Goal: Navigation & Orientation: Find specific page/section

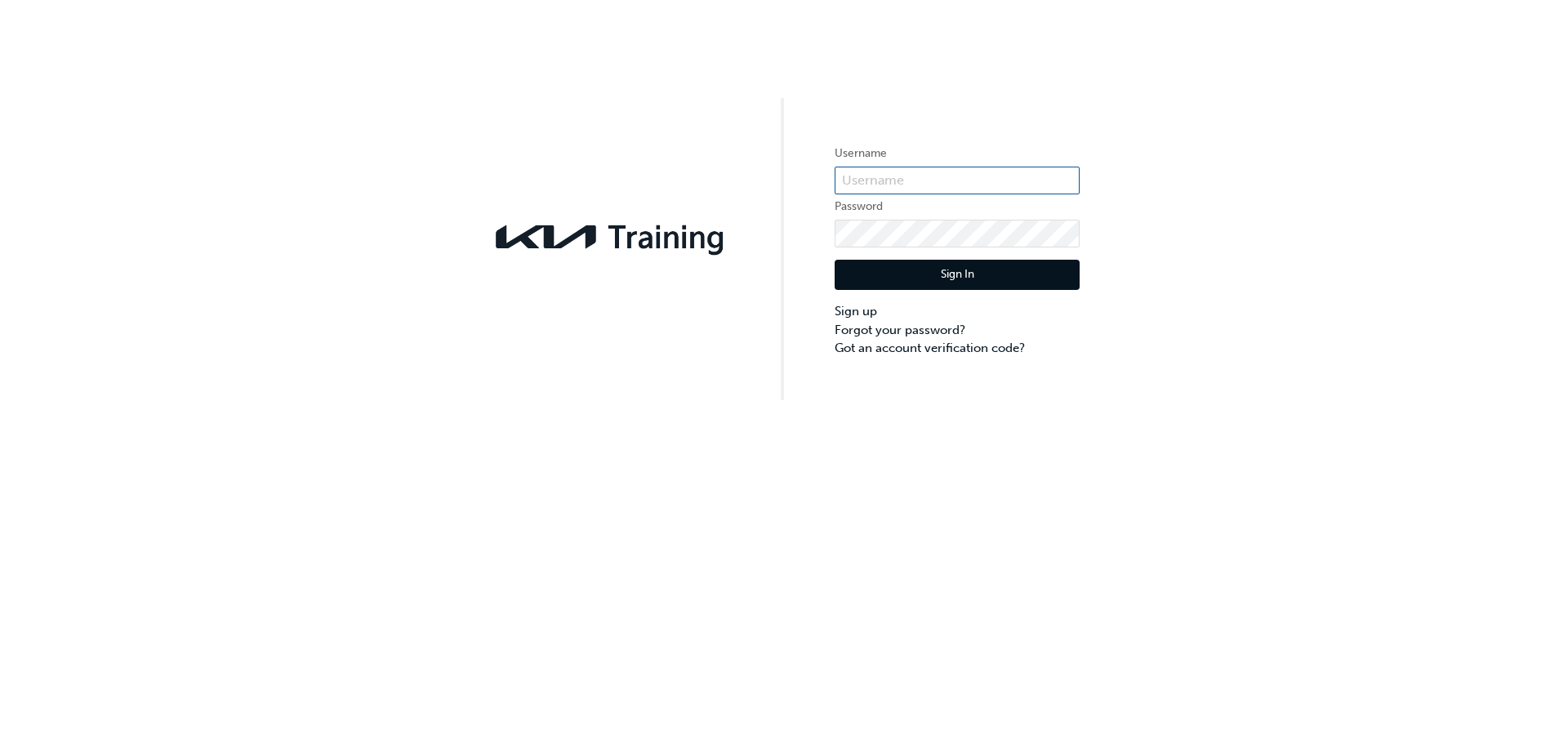
click at [938, 184] on input "text" at bounding box center [957, 180] width 245 height 27
type input "KAU82617D4"
click at [875, 277] on button "Sign In" at bounding box center [957, 275] width 245 height 31
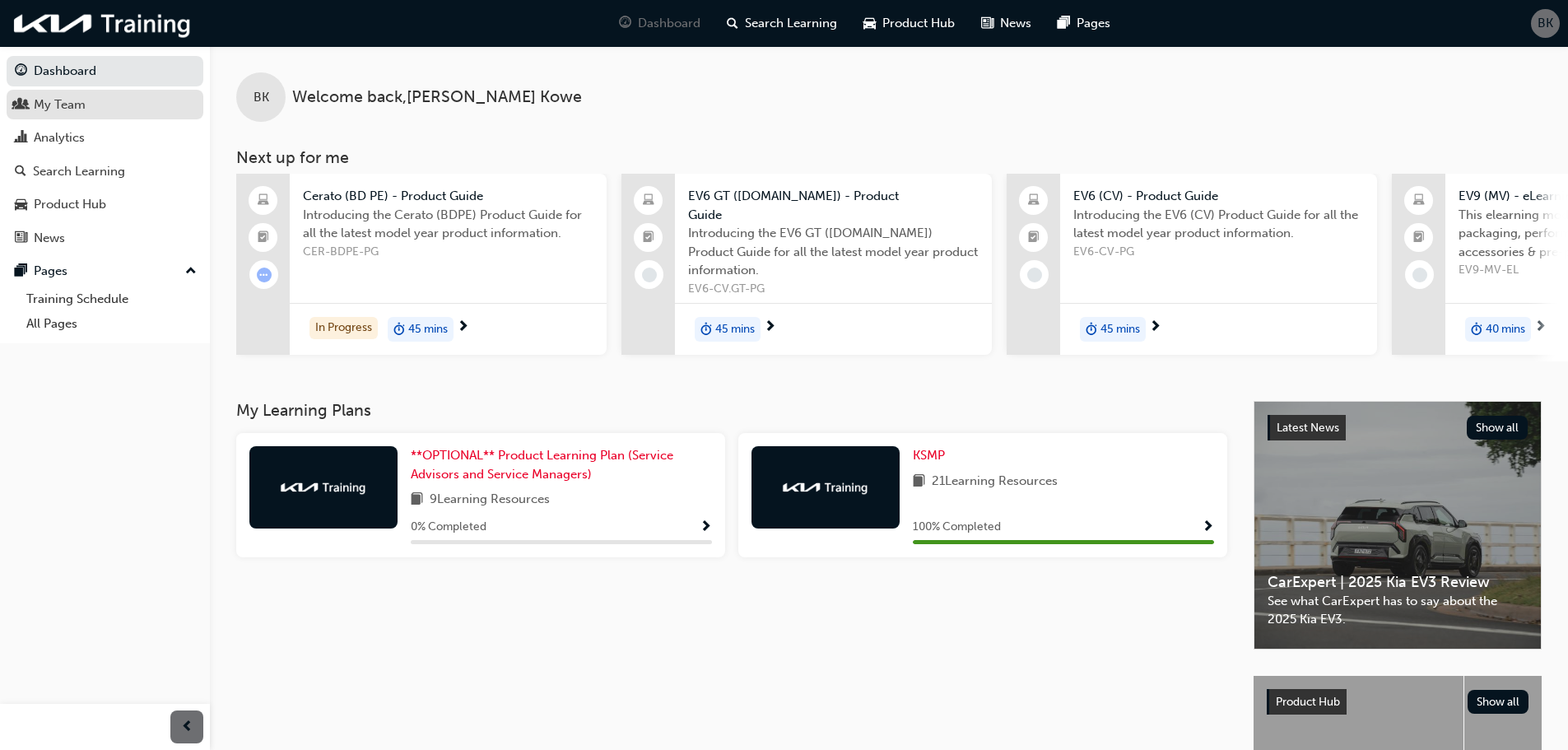
click at [70, 109] on div "My Team" at bounding box center [60, 105] width 52 height 19
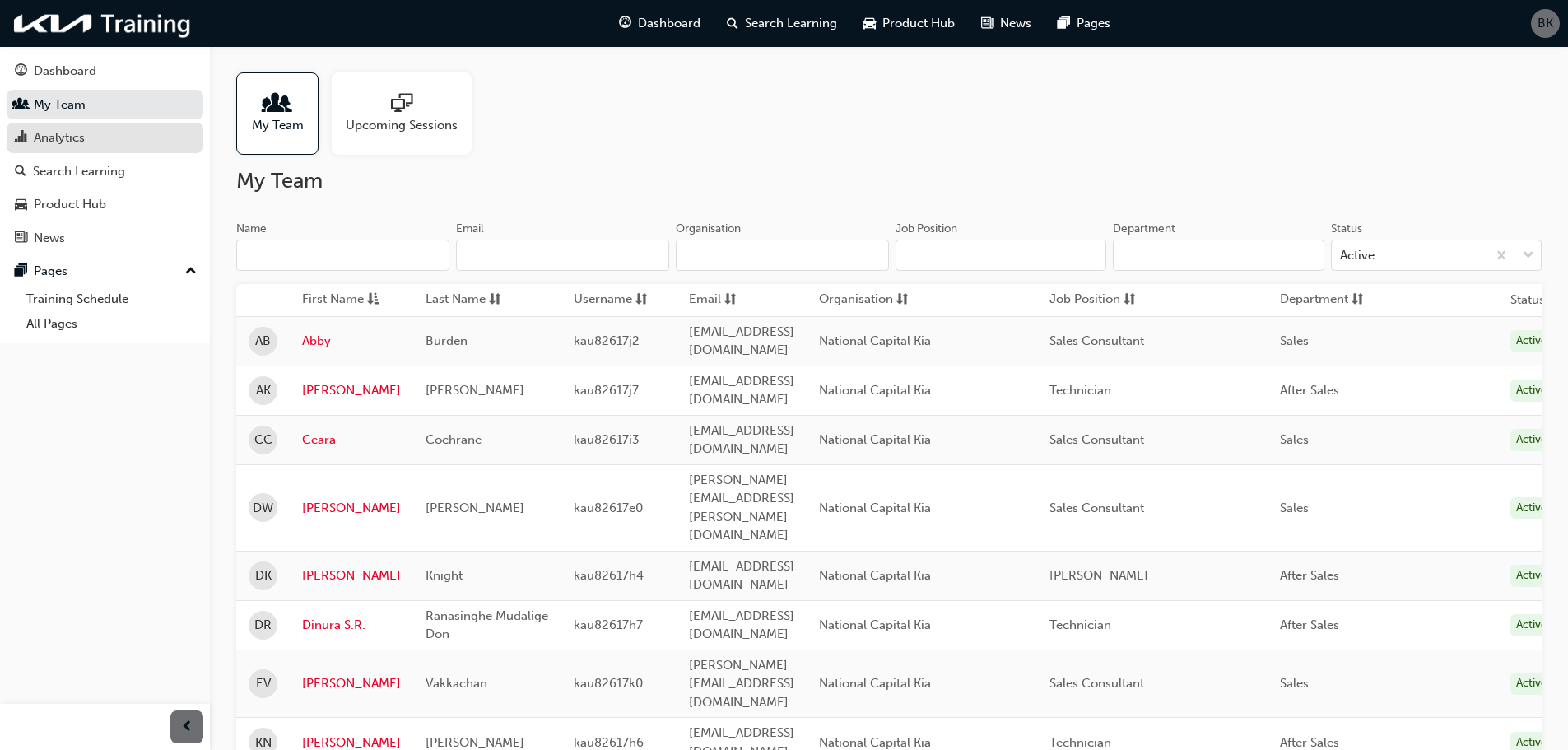
click at [108, 141] on div "Analytics" at bounding box center [105, 138] width 181 height 21
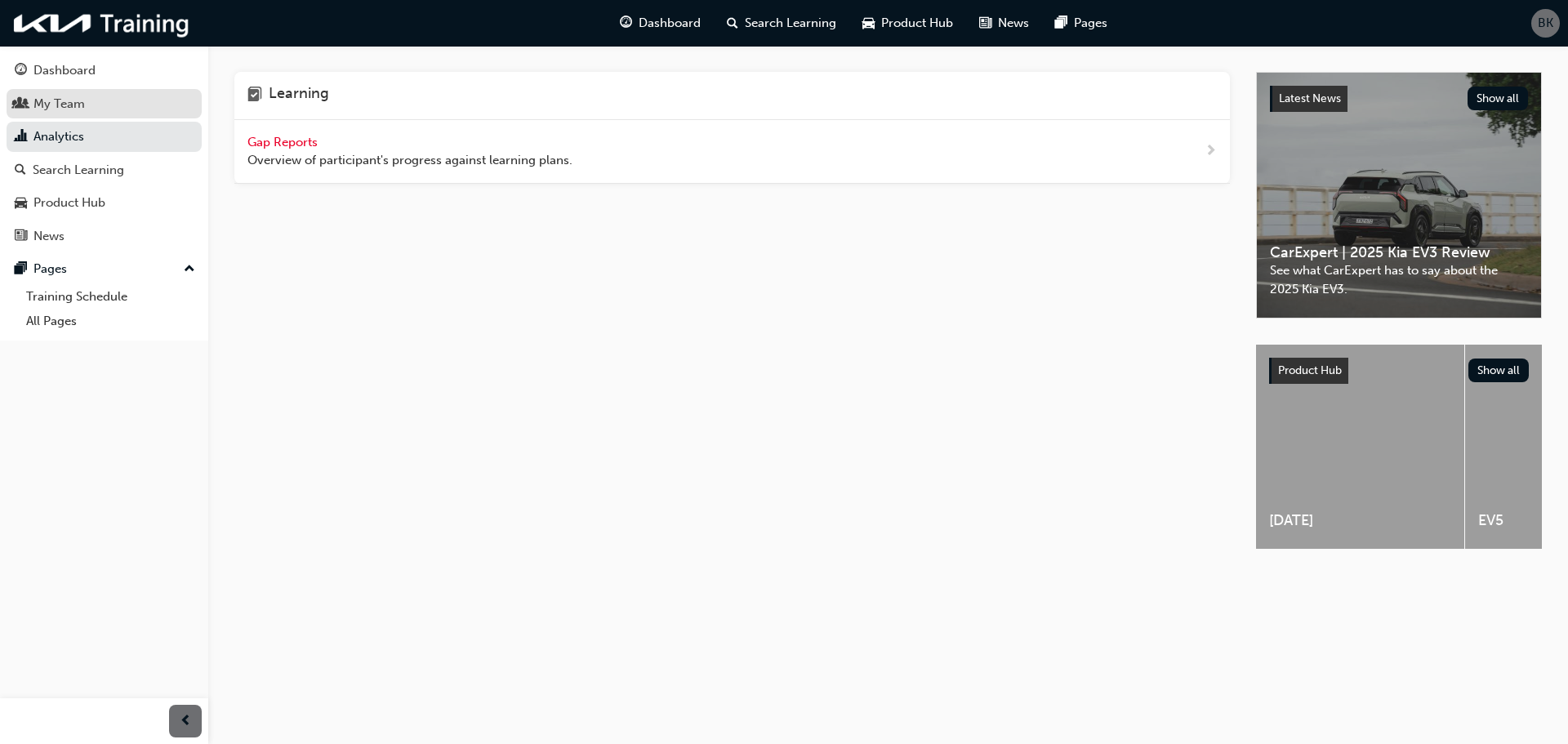
click at [51, 96] on div "My Team" at bounding box center [59, 104] width 52 height 19
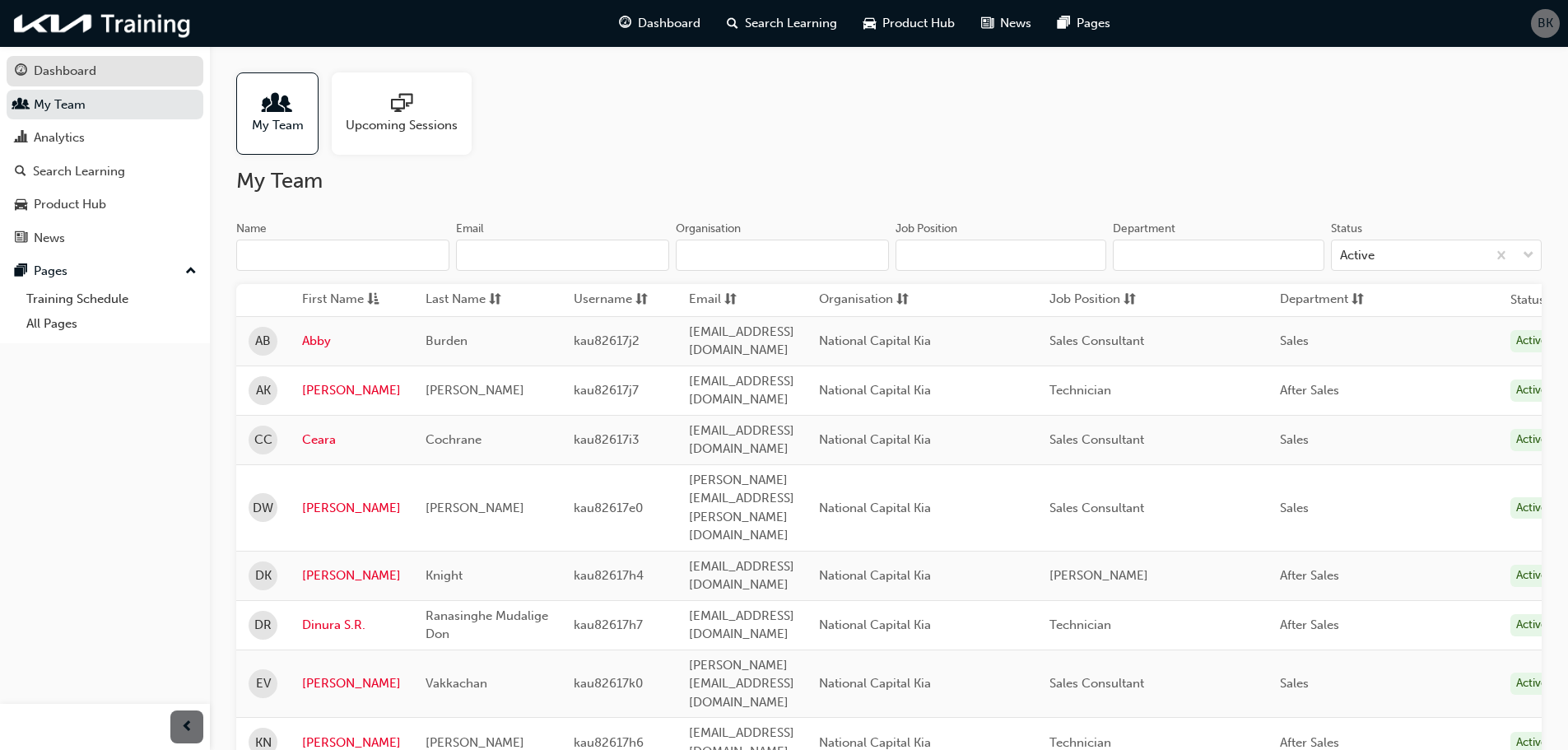
click at [48, 69] on div "Dashboard" at bounding box center [65, 71] width 62 height 19
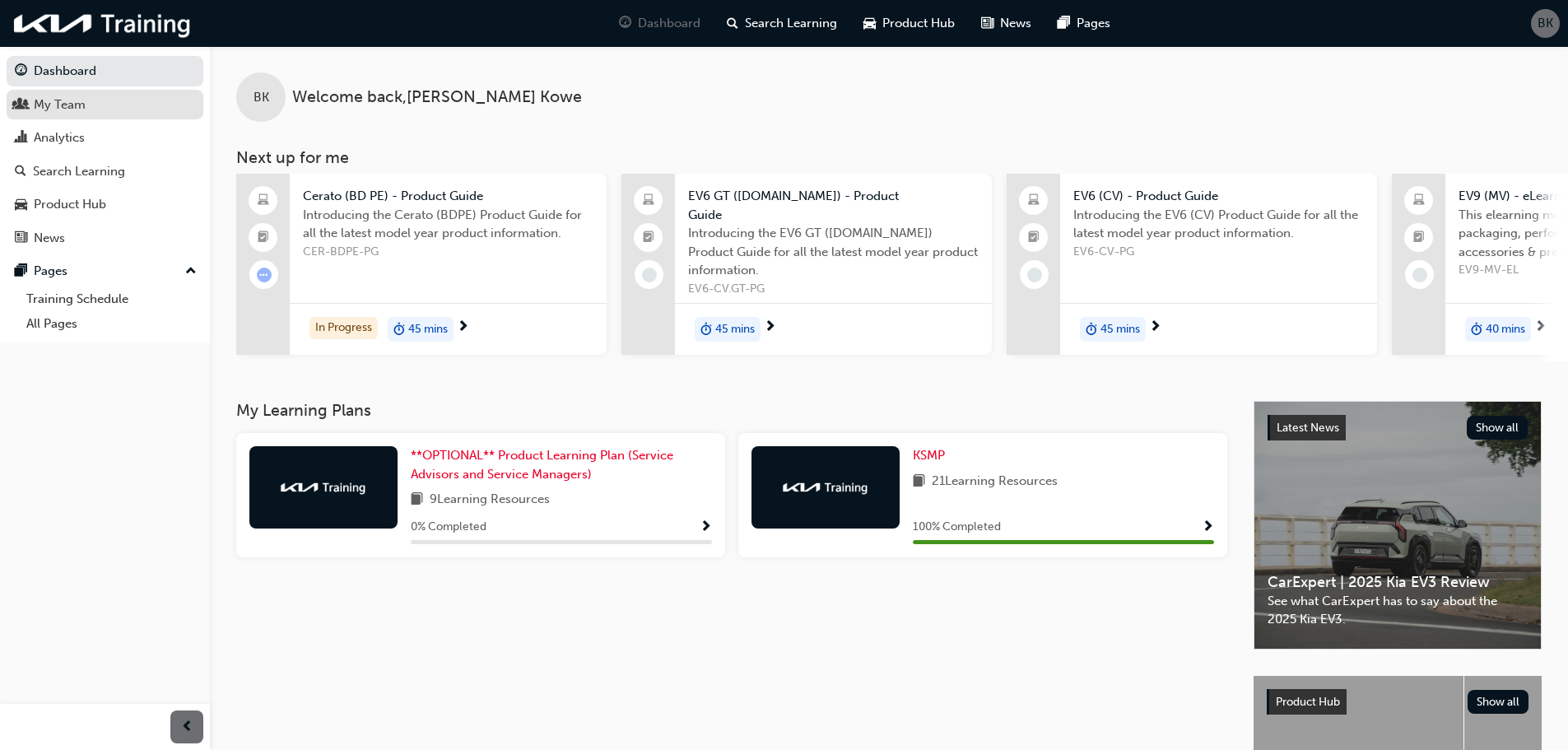
click at [68, 98] on div "My Team" at bounding box center [60, 105] width 52 height 19
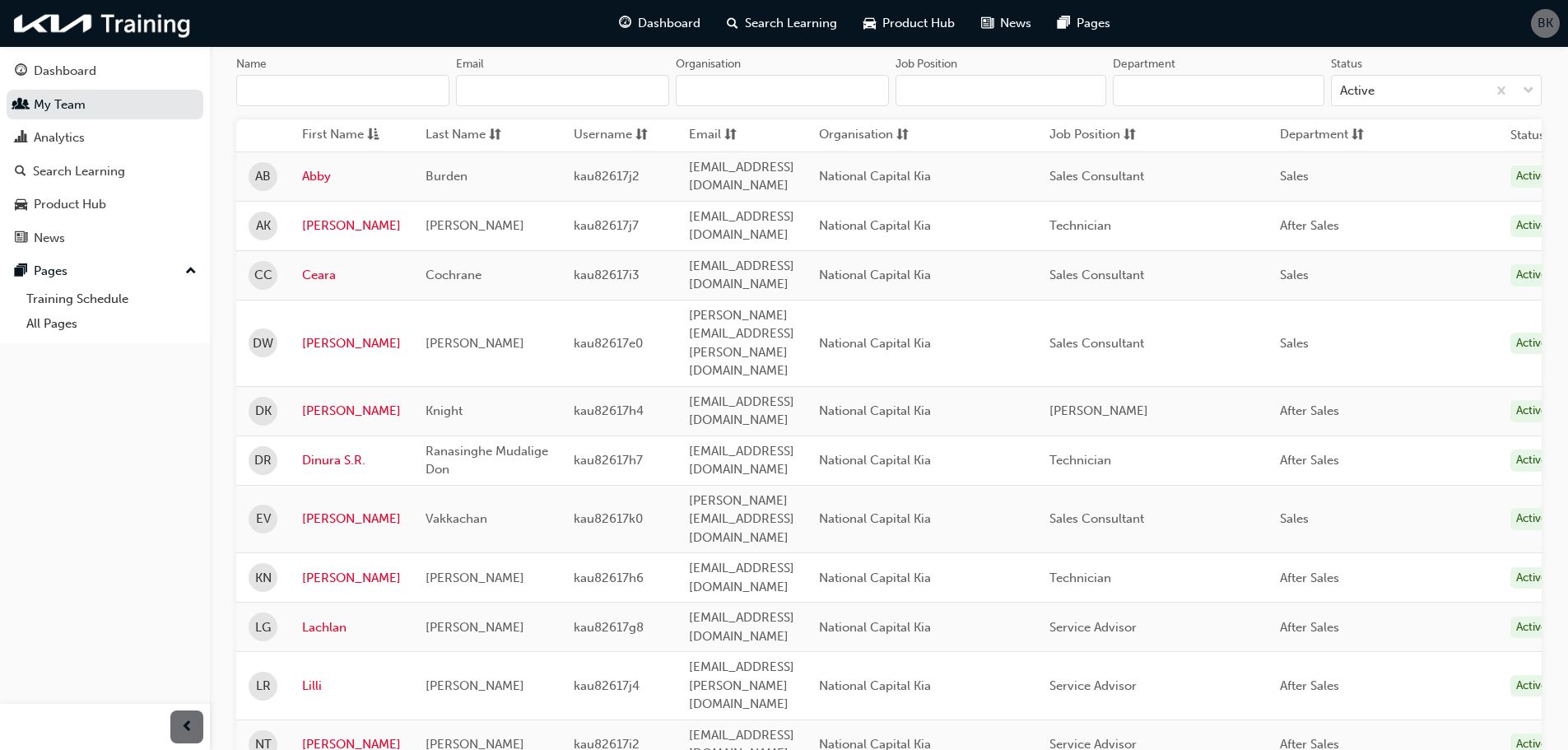
scroll to position [247, 0]
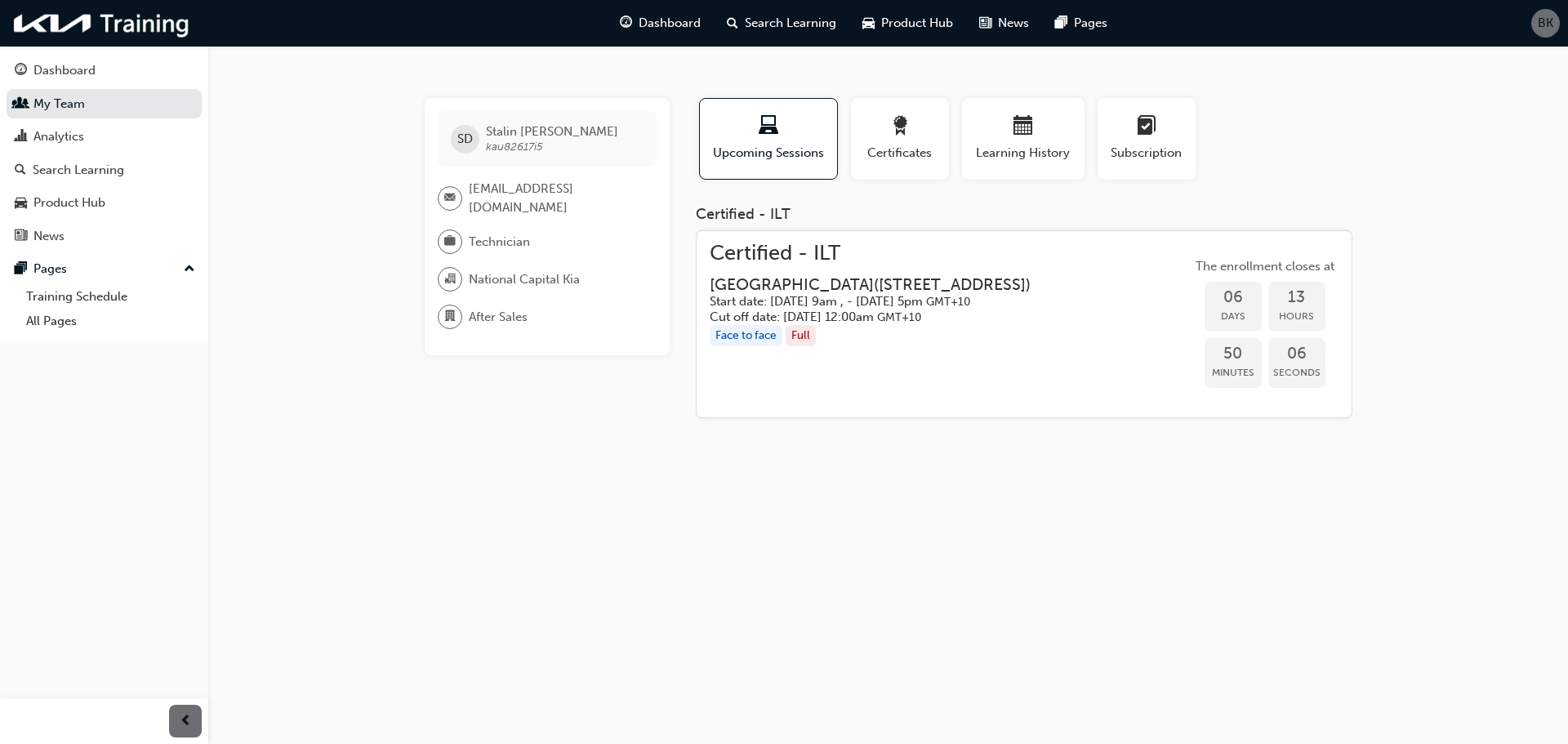
click at [1420, 182] on div "SD Stalin Davis kau82617i5 [EMAIL_ADDRESS][DOMAIN_NAME] Technician National Cap…" at bounding box center [784, 372] width 1568 height 744
click at [879, 288] on h3 "[GEOGRAPHIC_DATA] ( [STREET_ADDRESS] )" at bounding box center [870, 284] width 321 height 19
